Goal: Information Seeking & Learning: Learn about a topic

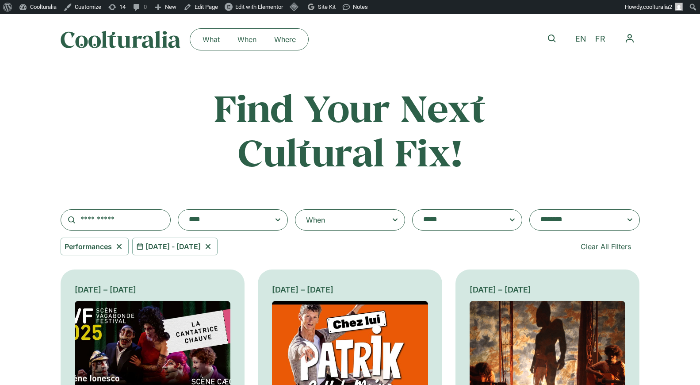
select select "***"
click at [121, 247] on icon at bounding box center [119, 246] width 11 height 11
select select
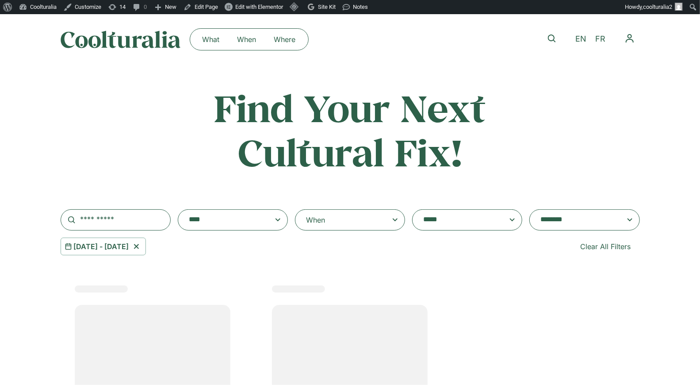
click at [142, 245] on icon at bounding box center [136, 246] width 11 height 11
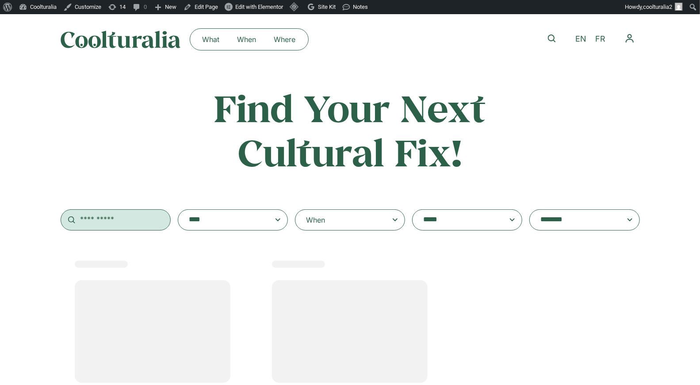
click at [123, 222] on input "text" at bounding box center [116, 219] width 110 height 21
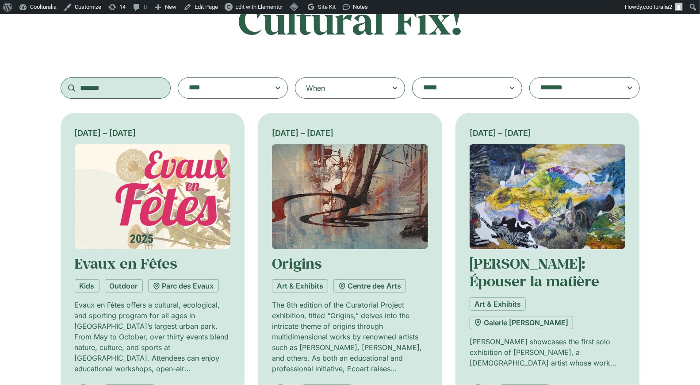
scroll to position [133, 0]
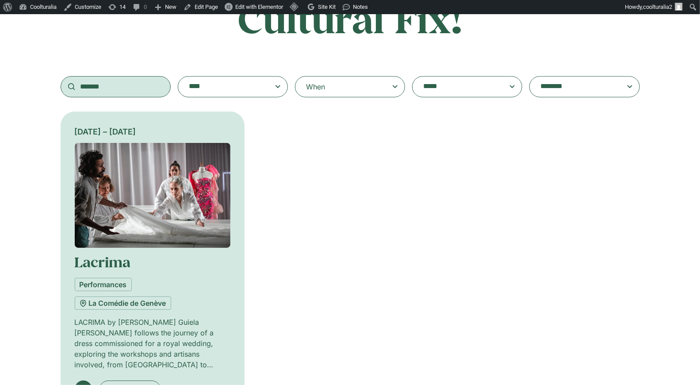
type input "*******"
click at [174, 181] on img at bounding box center [153, 195] width 156 height 105
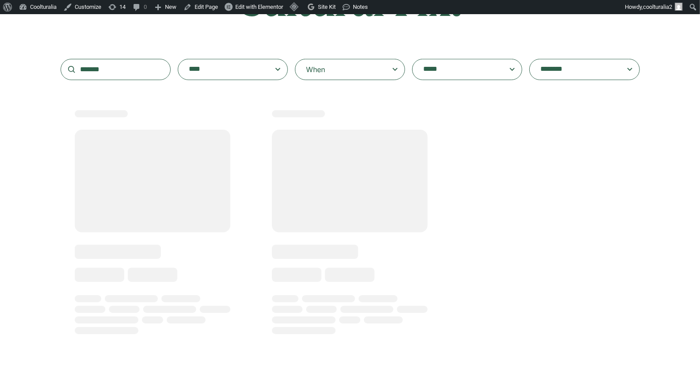
scroll to position [152, 0]
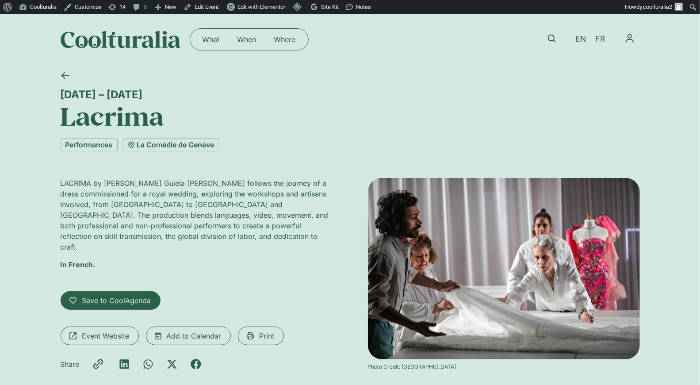
click at [247, 61] on div "What When Where What When Where EN FR My CoolAgenda My Profile Log Out" at bounding box center [350, 39] width 579 height 50
drag, startPoint x: 406, startPoint y: 254, endPoint x: 446, endPoint y: 333, distance: 87.6
